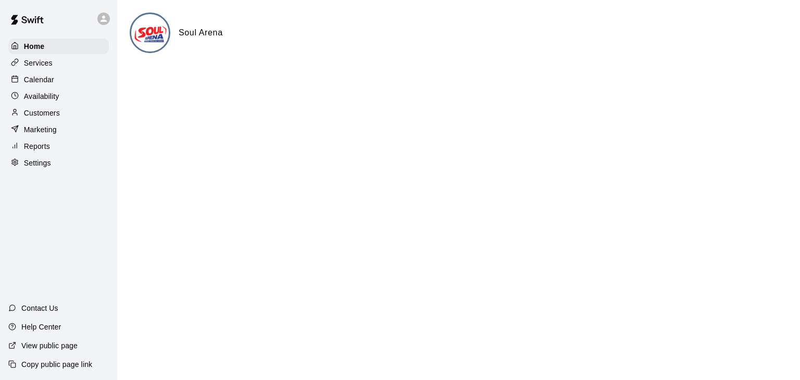
click at [41, 118] on p "Customers" at bounding box center [42, 113] width 36 height 10
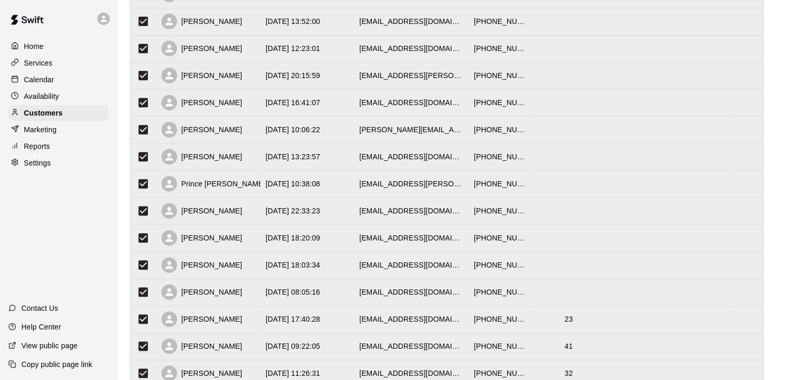
scroll to position [520, 0]
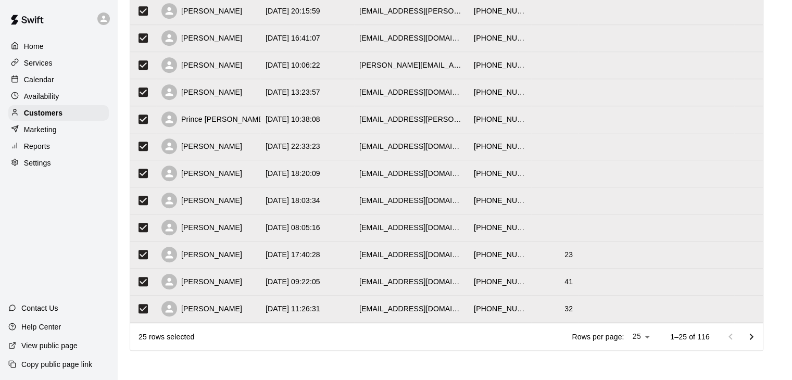
click at [752, 336] on icon "Go to next page" at bounding box center [751, 337] width 12 height 12
click at [757, 333] on icon "Go to next page" at bounding box center [751, 337] width 12 height 12
click at [752, 344] on button "Go to next page" at bounding box center [751, 336] width 21 height 21
click at [757, 338] on icon "Go to next page" at bounding box center [751, 337] width 12 height 12
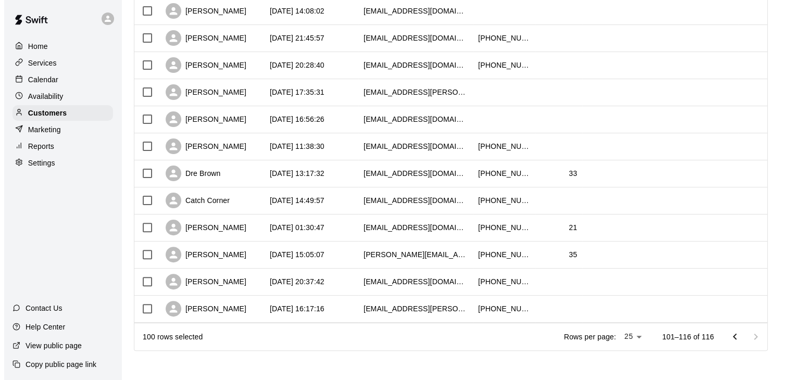
scroll to position [0, 0]
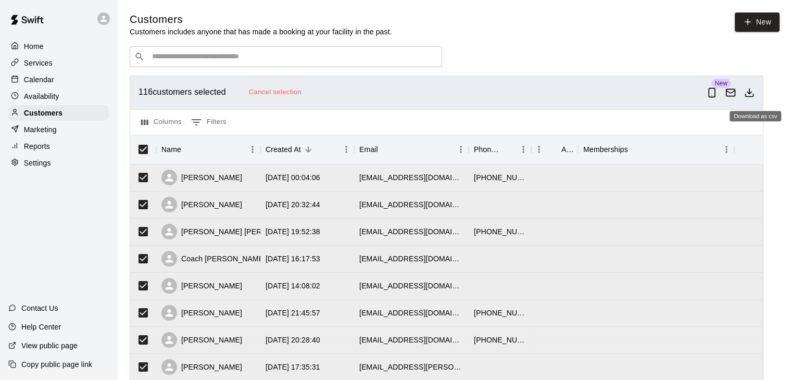
click at [754, 92] on icon "Download as csv" at bounding box center [749, 92] width 10 height 10
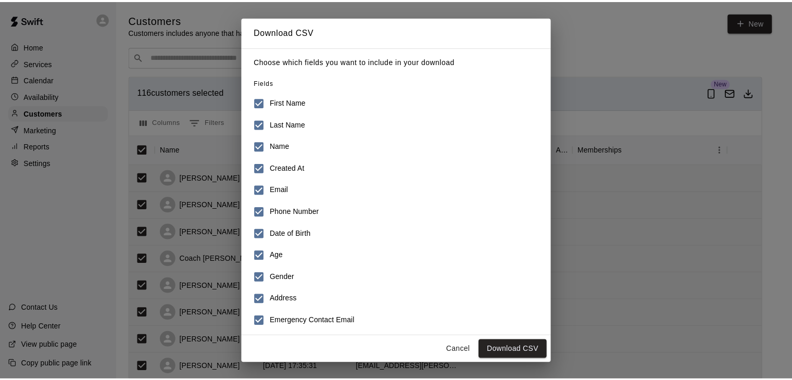
scroll to position [136, 0]
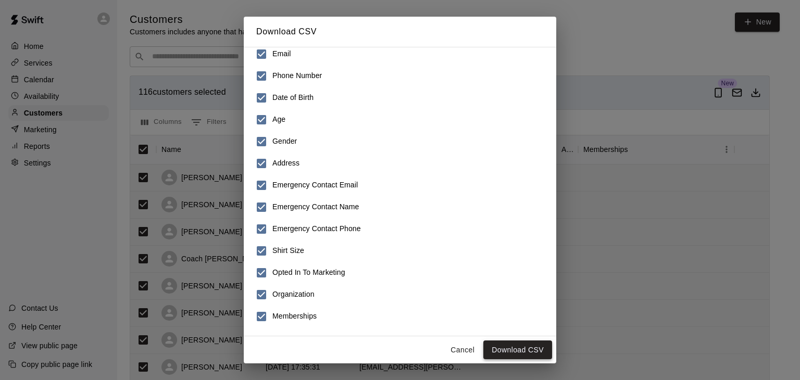
click at [522, 350] on button "Download CSV" at bounding box center [517, 349] width 69 height 19
click at [473, 352] on button "Cancel" at bounding box center [462, 349] width 33 height 19
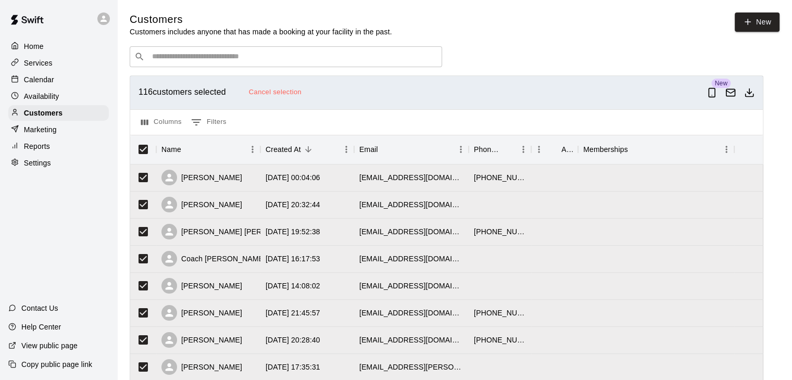
click at [36, 80] on p "Calendar" at bounding box center [39, 79] width 30 height 10
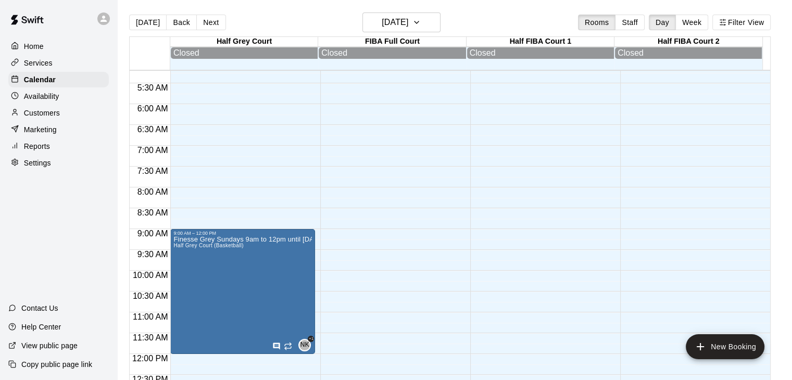
scroll to position [214, 0]
